Goal: Find specific page/section: Find specific page/section

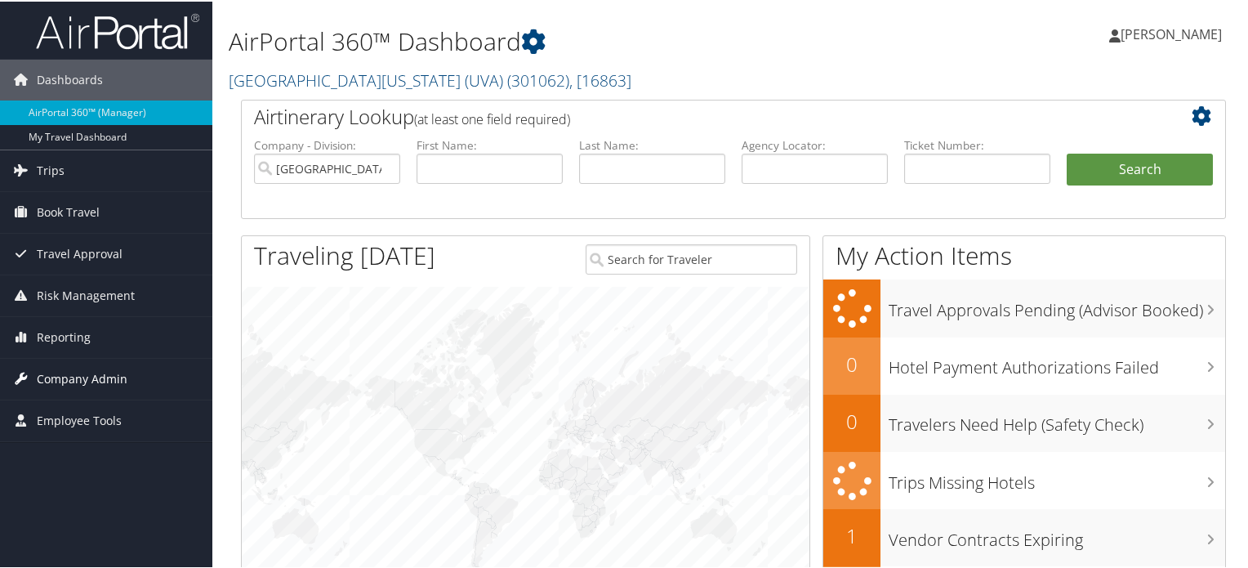
click at [80, 382] on span "Company Admin" at bounding box center [82, 377] width 91 height 41
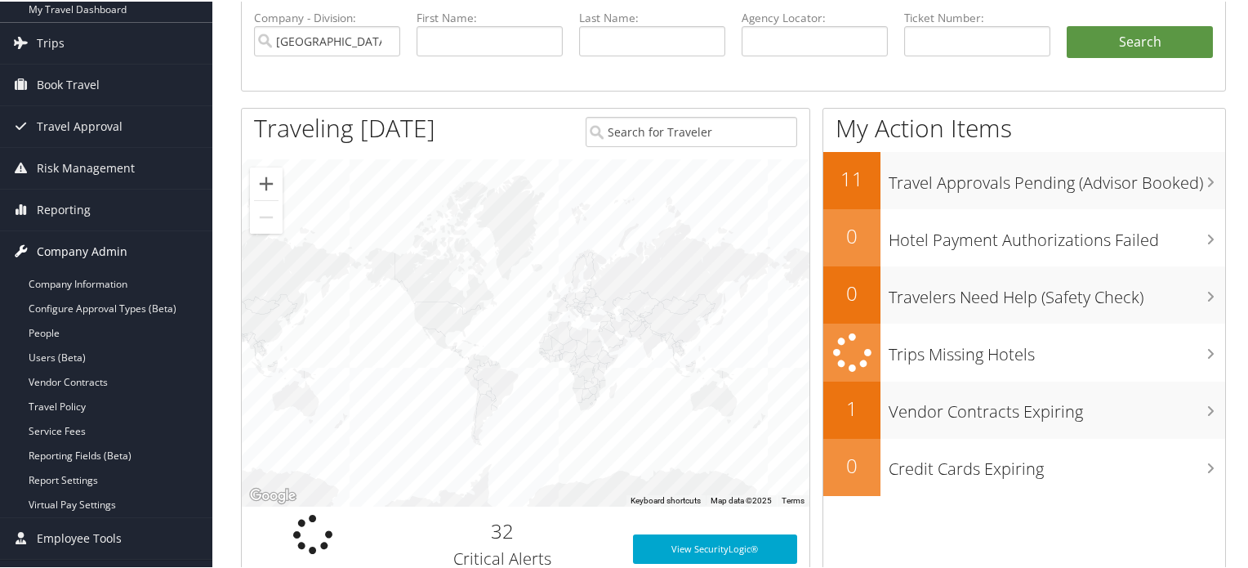
scroll to position [129, 0]
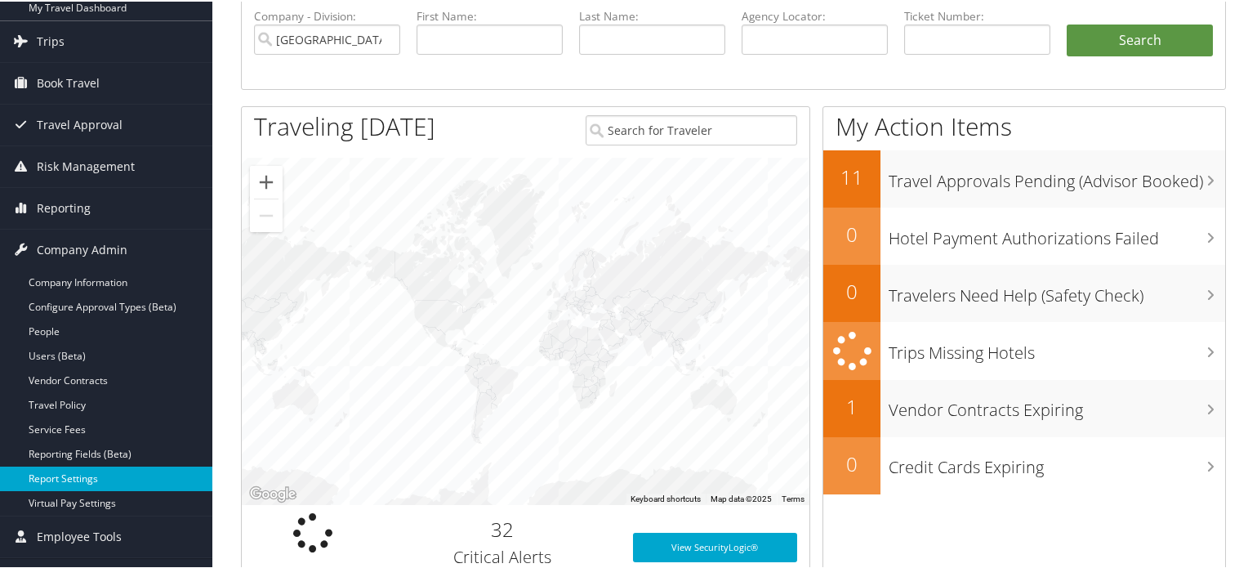
click at [62, 471] on link "Report Settings" at bounding box center [106, 477] width 212 height 25
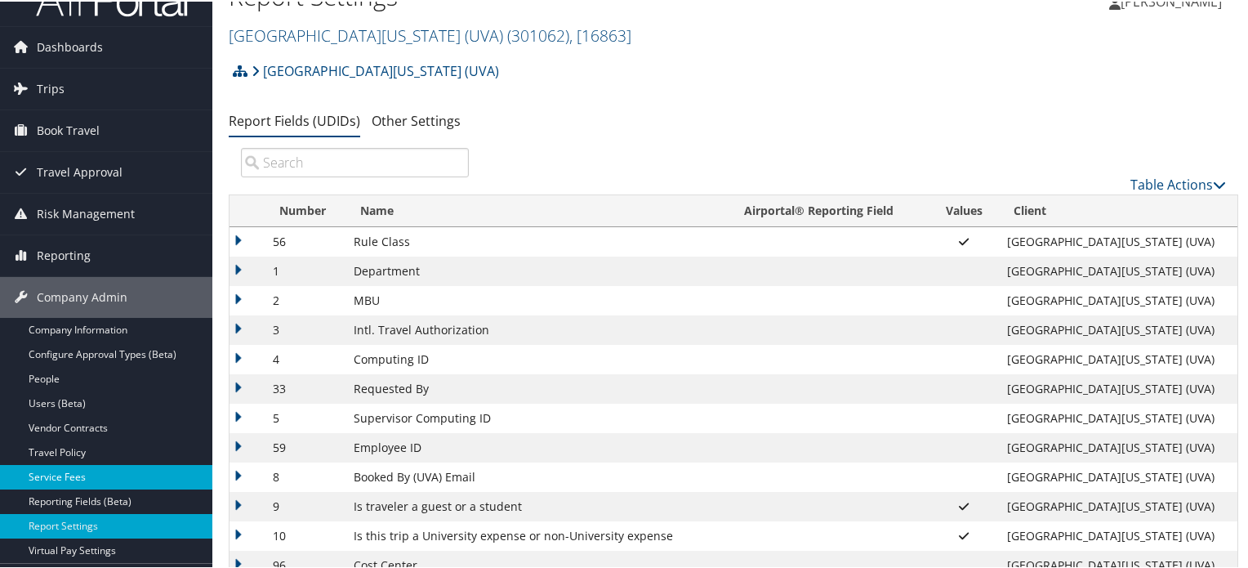
scroll to position [131, 0]
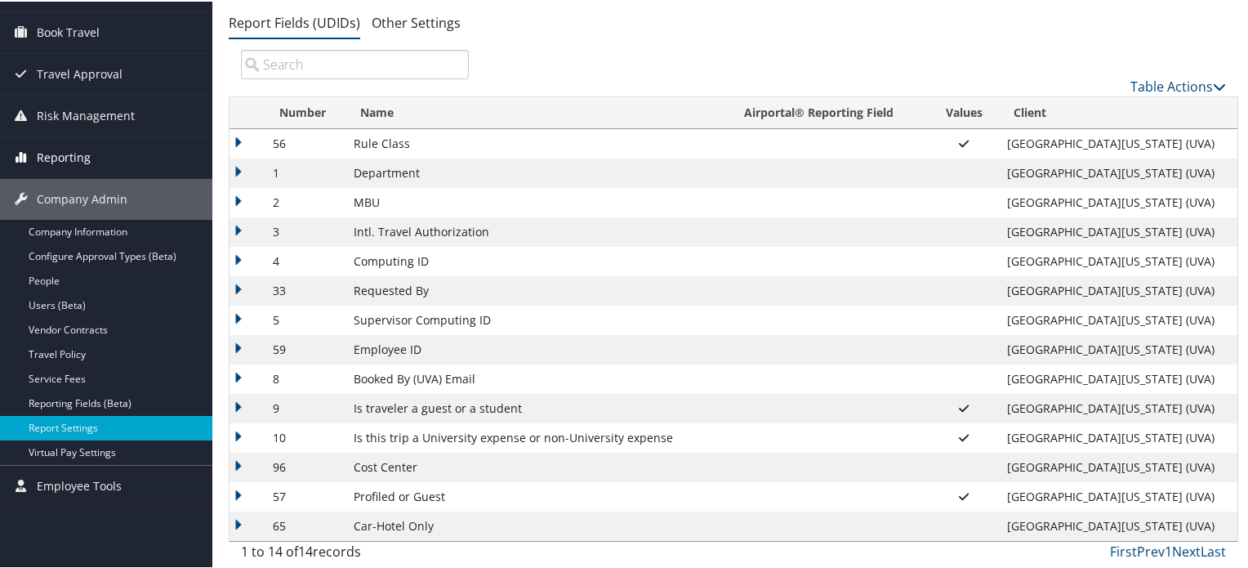
click at [66, 149] on span "Reporting" at bounding box center [64, 156] width 54 height 41
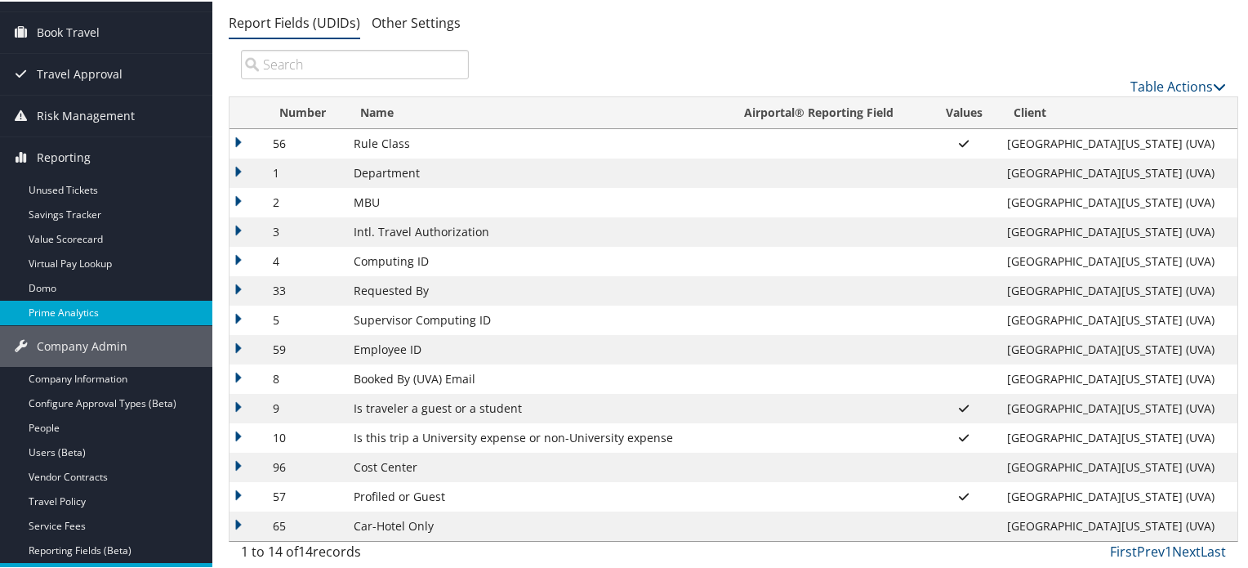
click at [62, 306] on link "Prime Analytics" at bounding box center [106, 311] width 212 height 25
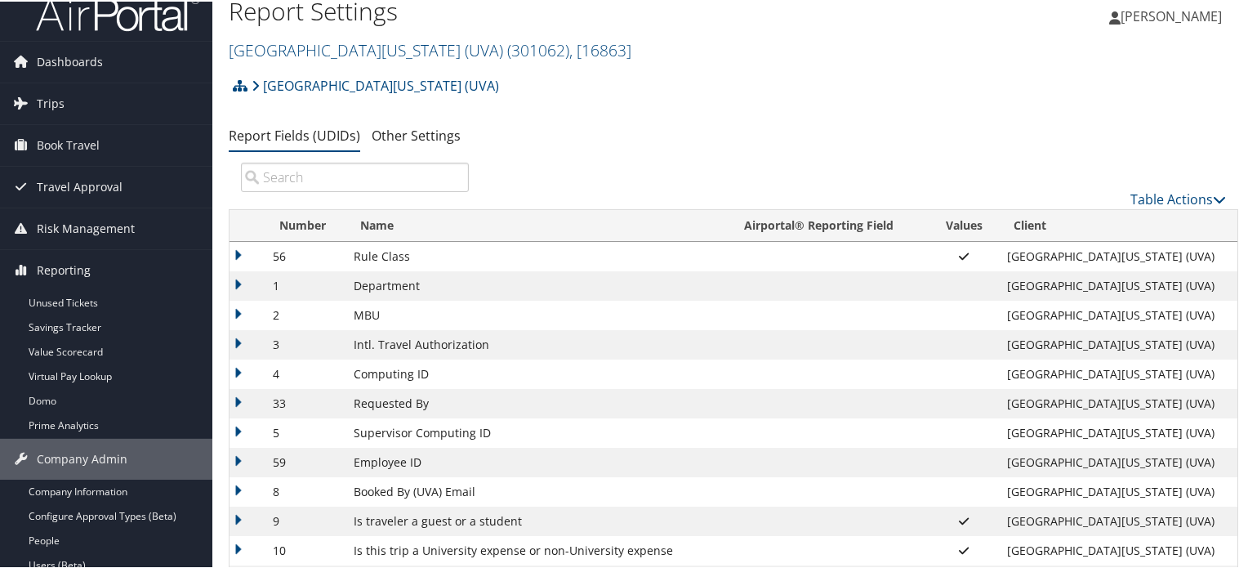
scroll to position [17, 0]
